Goal: Check status: Check status

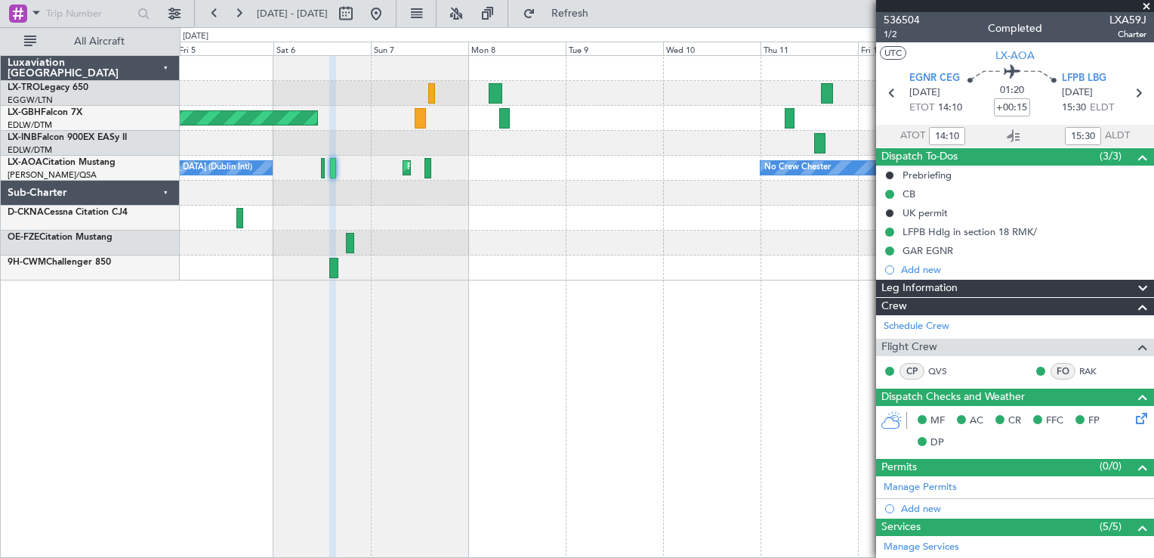
scroll to position [348, 0]
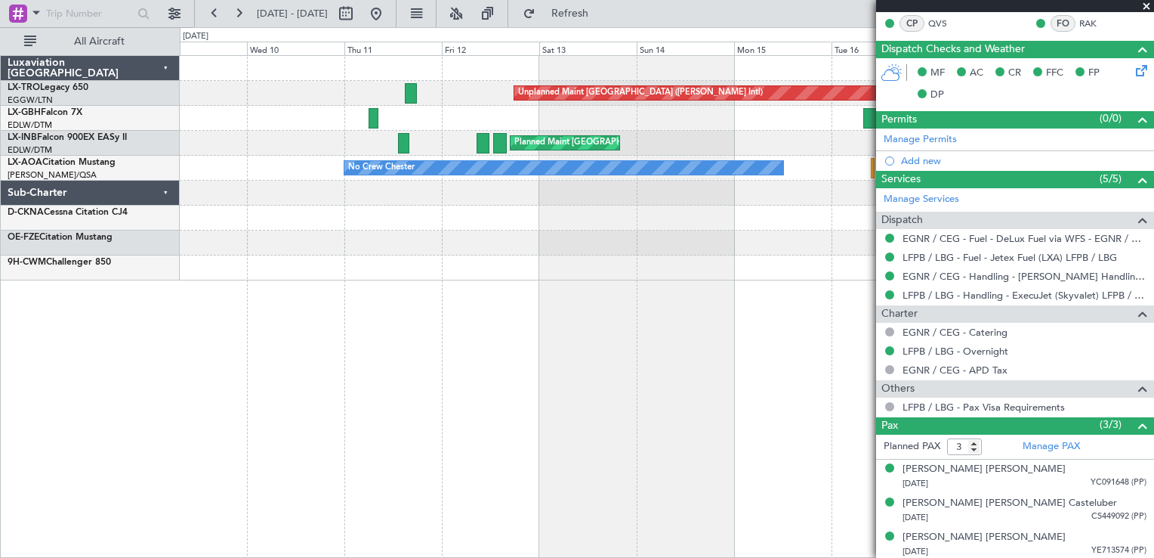
click at [286, 225] on div "Unplanned Maint [GEOGRAPHIC_DATA] ([PERSON_NAME] Intl) Planned Maint [GEOGRAPHI…" at bounding box center [667, 168] width 974 height 224
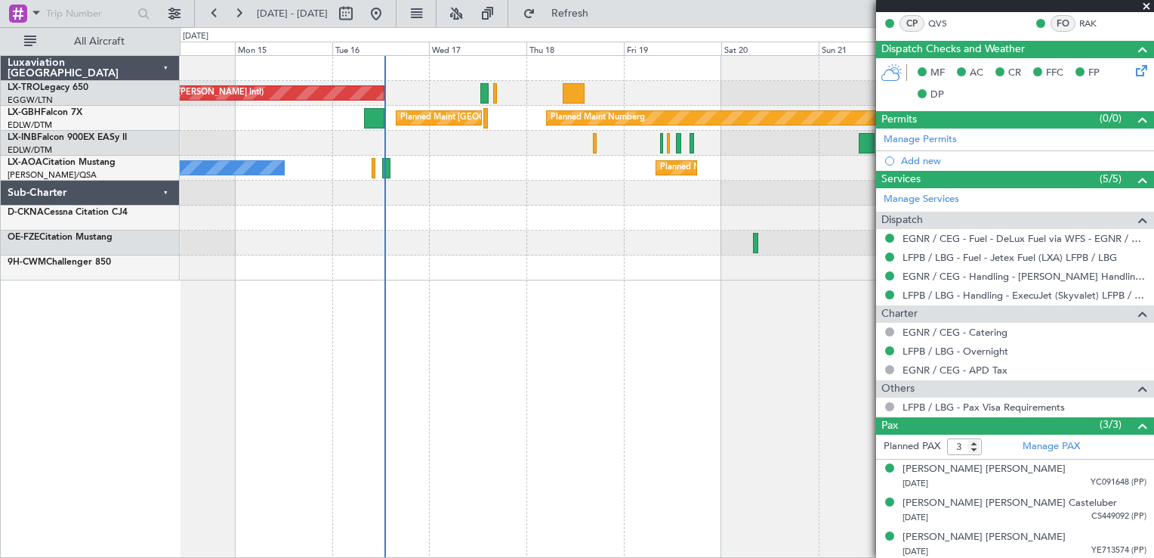
click at [310, 326] on div "Unplanned Maint [GEOGRAPHIC_DATA] ([PERSON_NAME] Intl) Planned Maint [GEOGRAPHI…" at bounding box center [667, 306] width 975 height 502
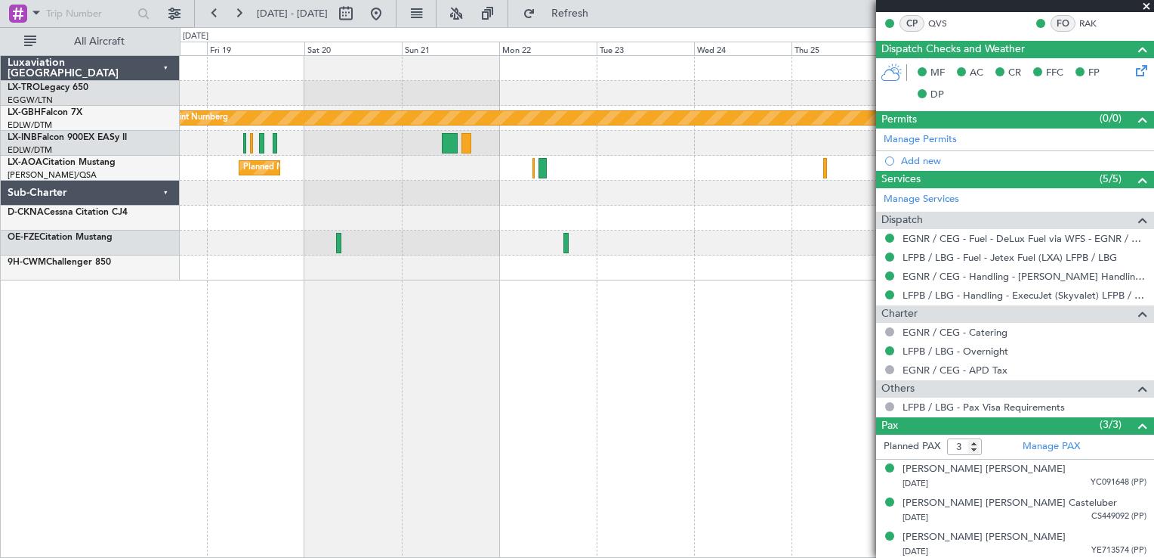
click at [311, 346] on div "Unplanned Maint [GEOGRAPHIC_DATA] ([PERSON_NAME] Intl) Planned Maint Nurnberg P…" at bounding box center [667, 306] width 975 height 502
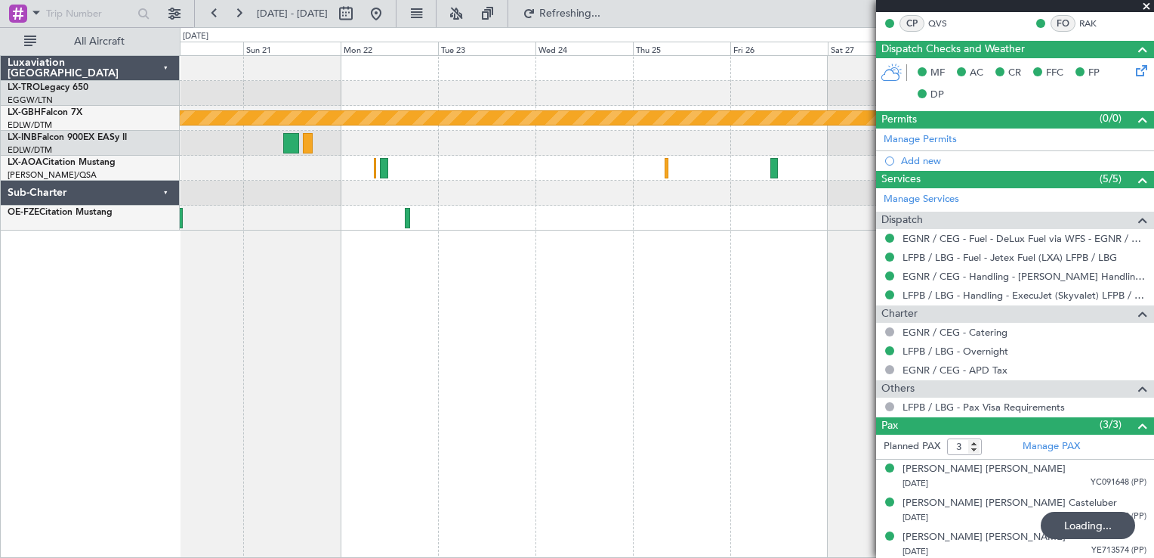
click at [294, 376] on div "Planned Maint Nurnberg [GEOGRAPHIC_DATA] ([GEOGRAPHIC_DATA])" at bounding box center [667, 306] width 975 height 502
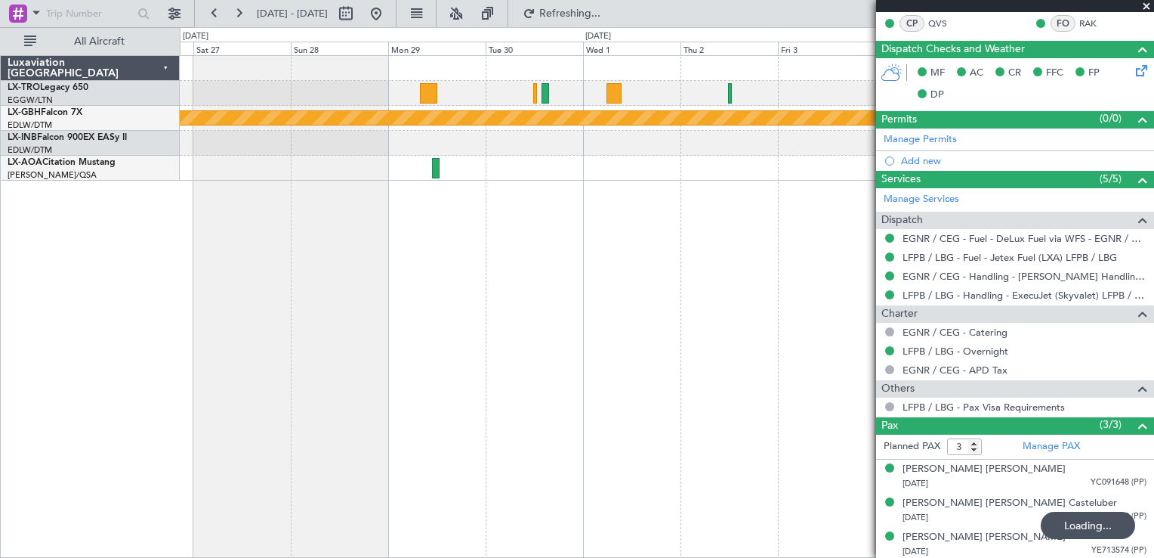
click at [233, 358] on div "Planned Maint Nurnberg" at bounding box center [667, 306] width 975 height 502
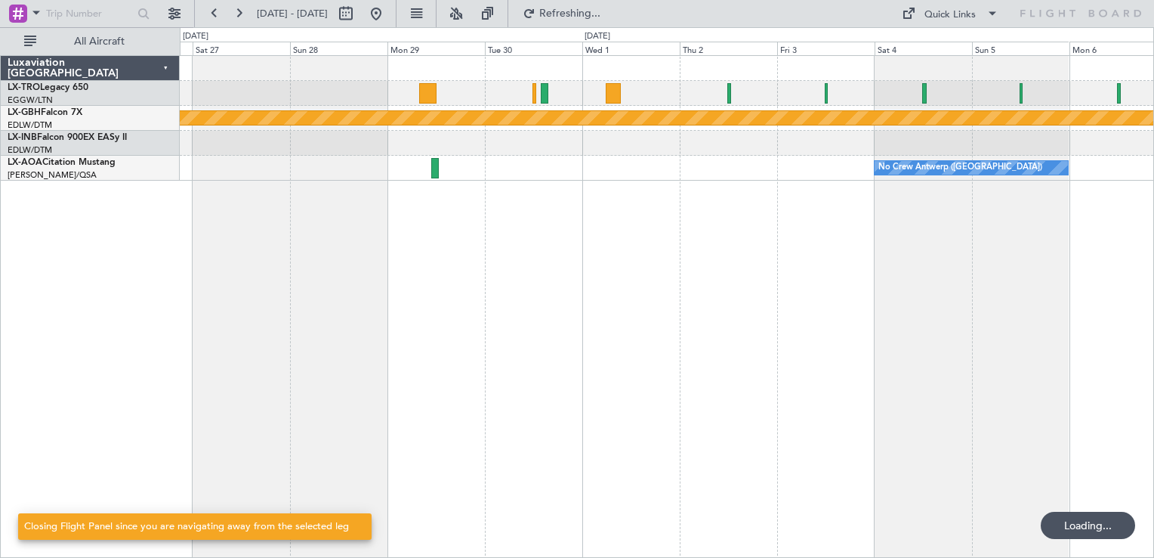
scroll to position [0, 0]
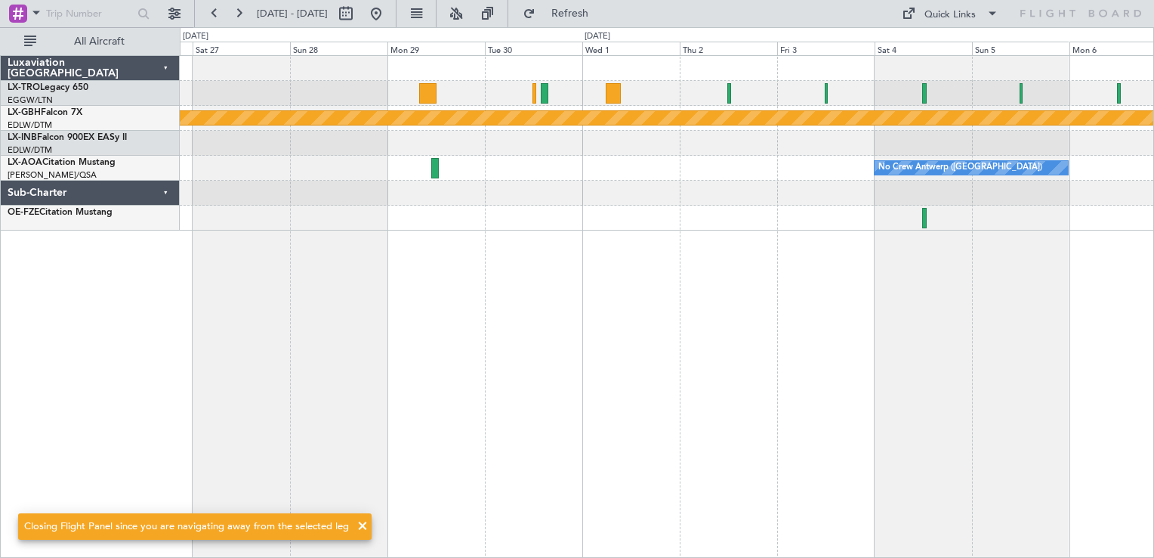
click at [921, 222] on div at bounding box center [667, 217] width 974 height 25
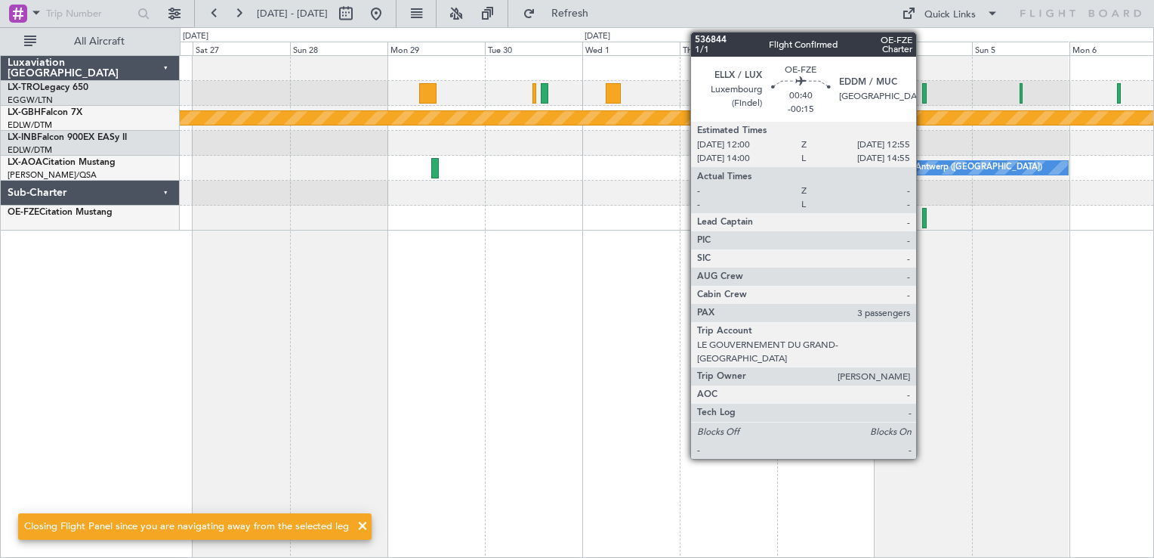
click at [923, 218] on div at bounding box center [924, 218] width 4 height 20
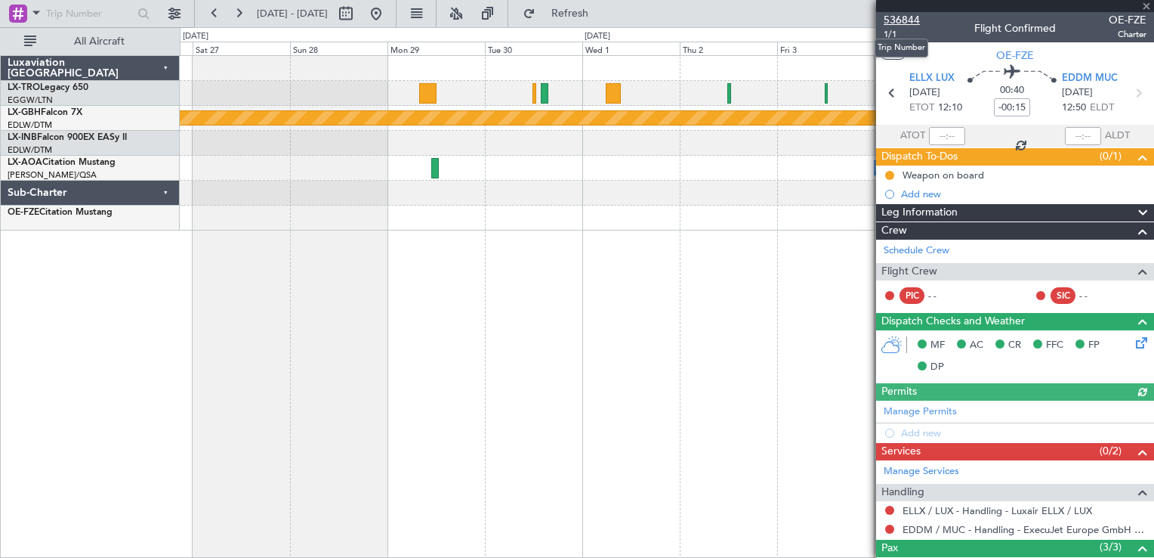
click at [907, 17] on span "536844" at bounding box center [902, 20] width 36 height 16
click at [898, 18] on span "536844" at bounding box center [902, 20] width 36 height 16
click at [907, 21] on span "536844" at bounding box center [902, 20] width 36 height 16
